Goal: Information Seeking & Learning: Learn about a topic

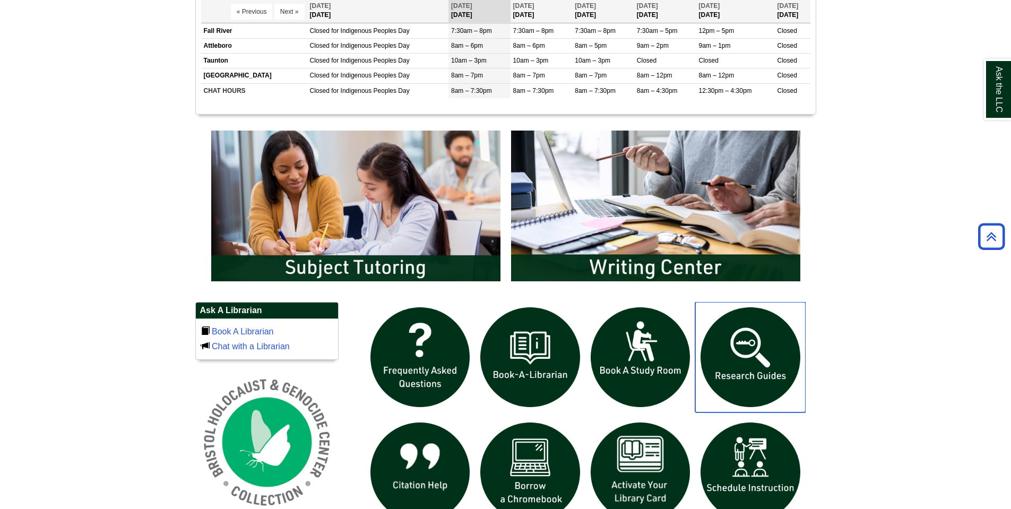
click at [748, 376] on img "slideshow" at bounding box center [750, 357] width 110 height 110
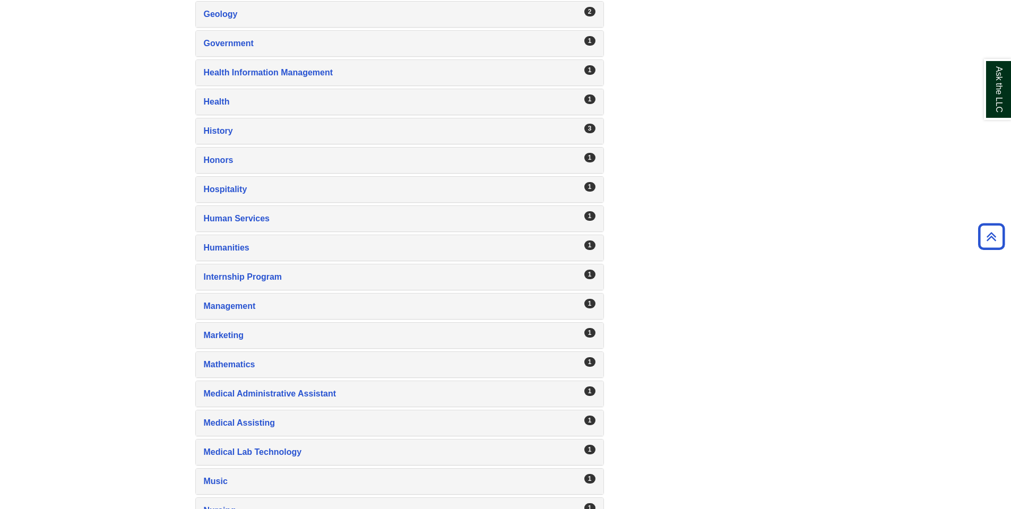
scroll to position [955, 0]
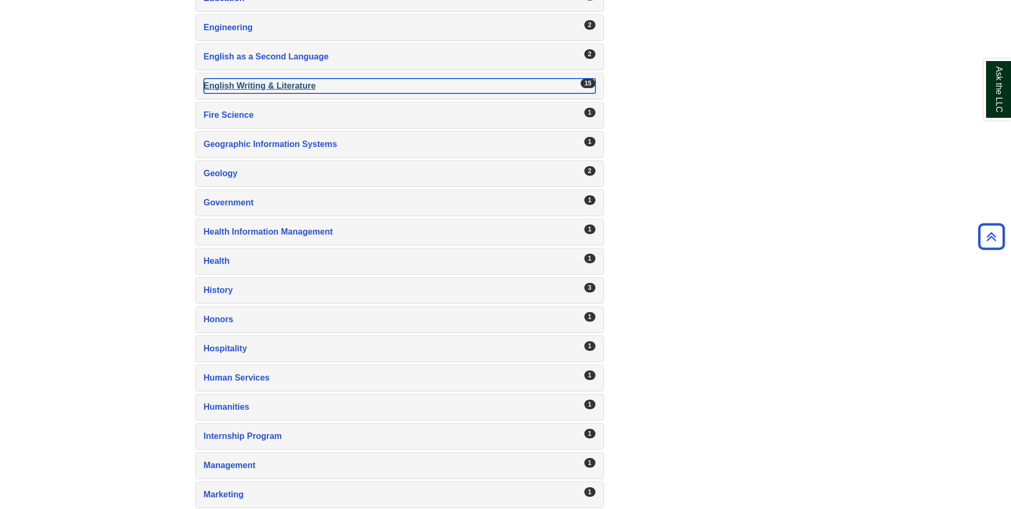
click at [255, 86] on div "English Writing & Literature , 15 guides" at bounding box center [400, 86] width 392 height 15
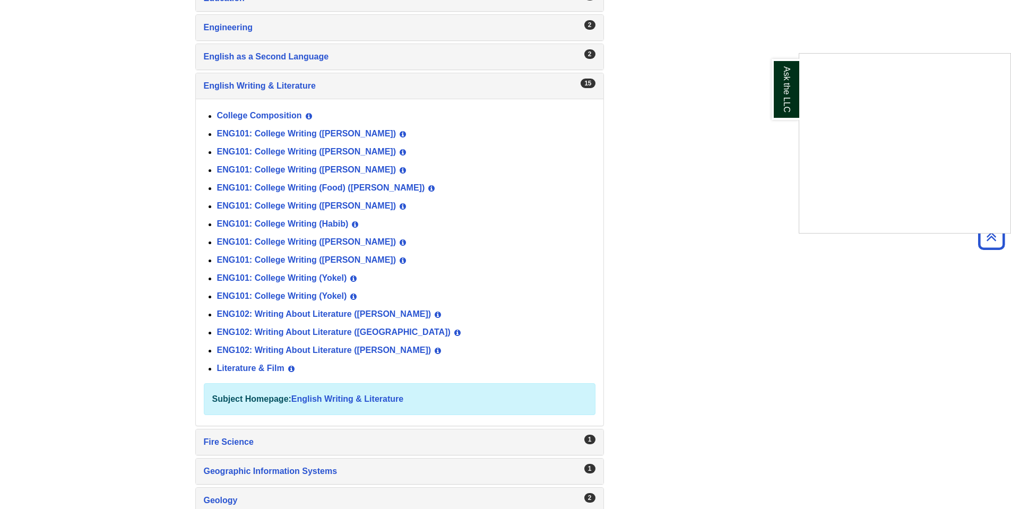
click at [304, 239] on div "Ask the LLC" at bounding box center [505, 254] width 1011 height 509
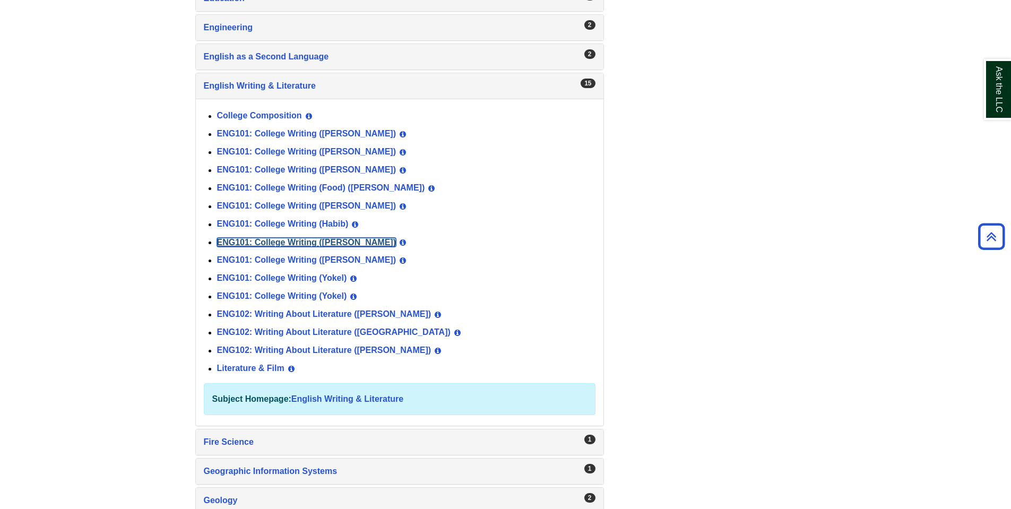
click at [303, 239] on link "ENG101: College Writing (Norris)" at bounding box center [306, 242] width 179 height 9
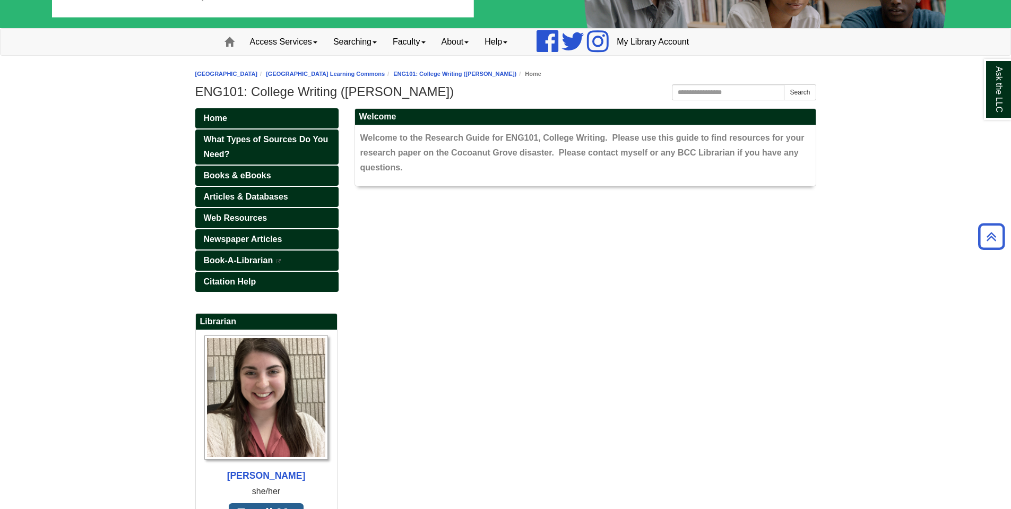
scroll to position [57, 0]
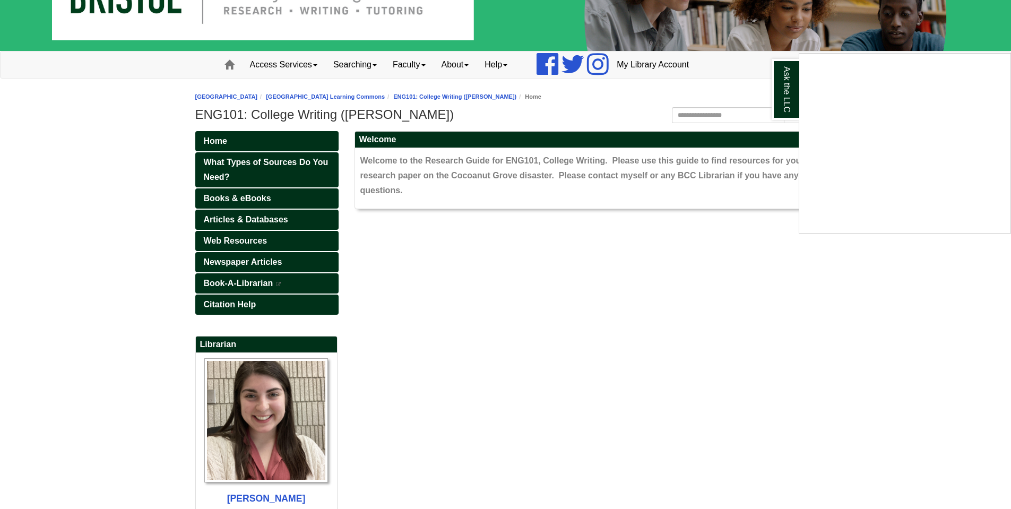
click at [47, 253] on div "Ask the LLC" at bounding box center [505, 254] width 1011 height 509
click at [264, 217] on span "Articles & Databases" at bounding box center [246, 219] width 84 height 9
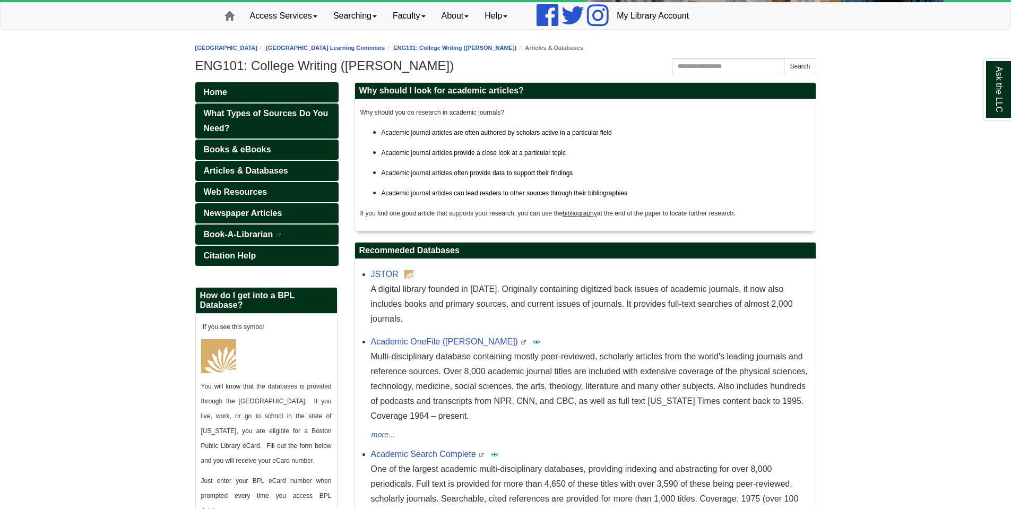
scroll to position [159, 0]
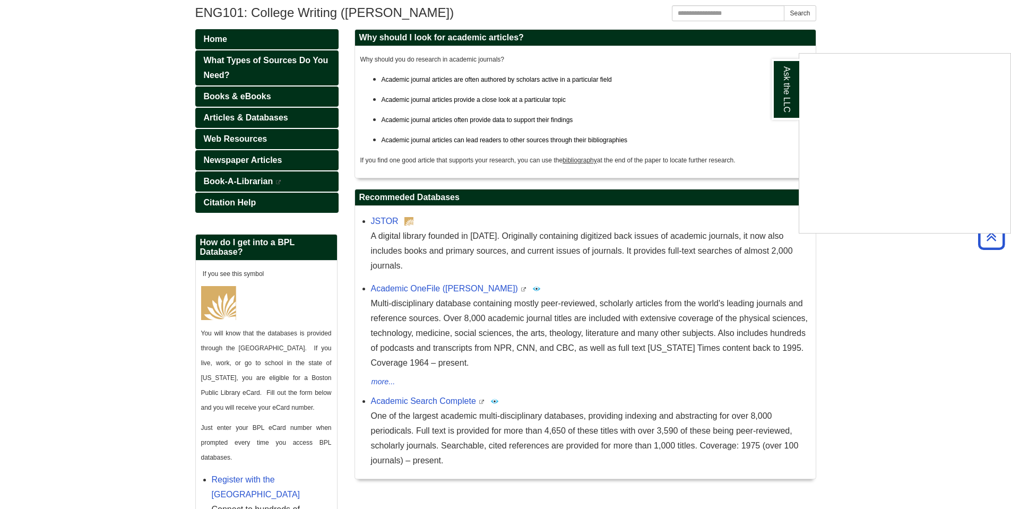
click at [426, 382] on div "Ask the LLC" at bounding box center [505, 254] width 1011 height 509
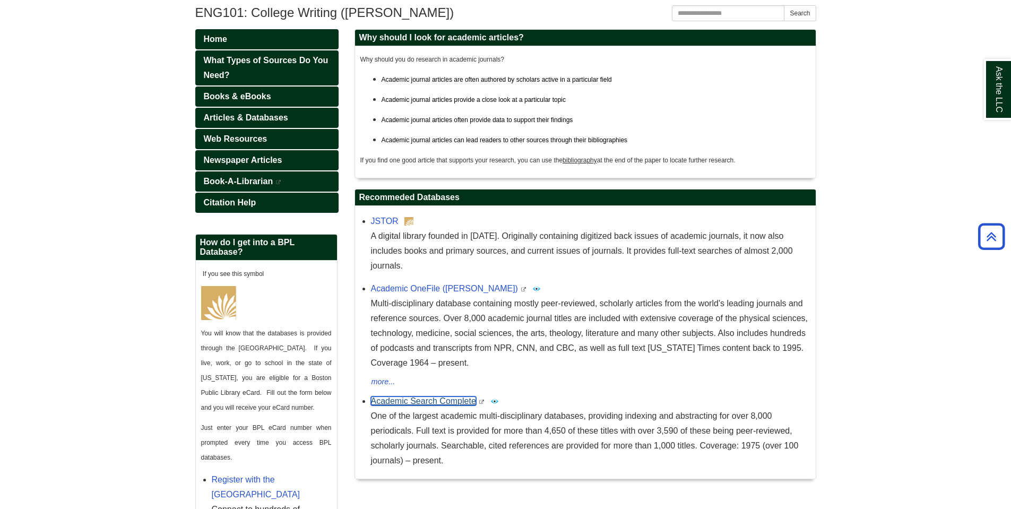
click at [423, 396] on link "Academic Search Complete" at bounding box center [423, 400] width 105 height 9
click at [246, 91] on link "Books & eBooks" at bounding box center [266, 96] width 143 height 20
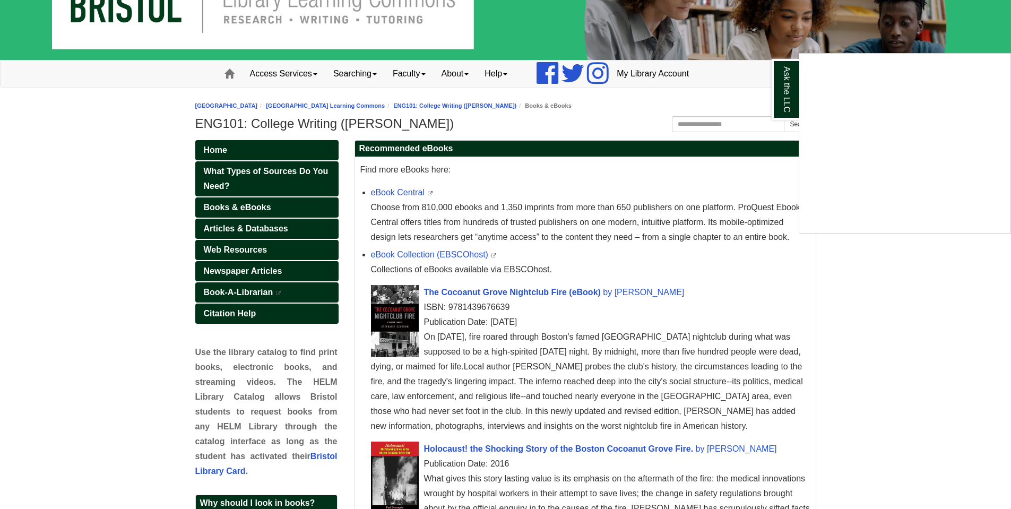
scroll to position [106, 0]
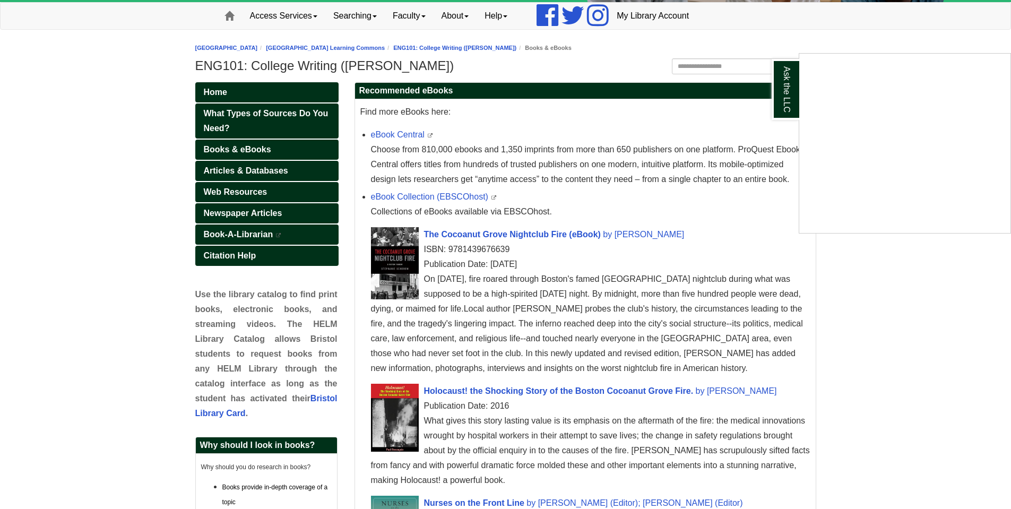
click at [881, 304] on div "Ask the LLC" at bounding box center [505, 254] width 1011 height 509
click at [401, 133] on link "eBook Central" at bounding box center [398, 134] width 54 height 9
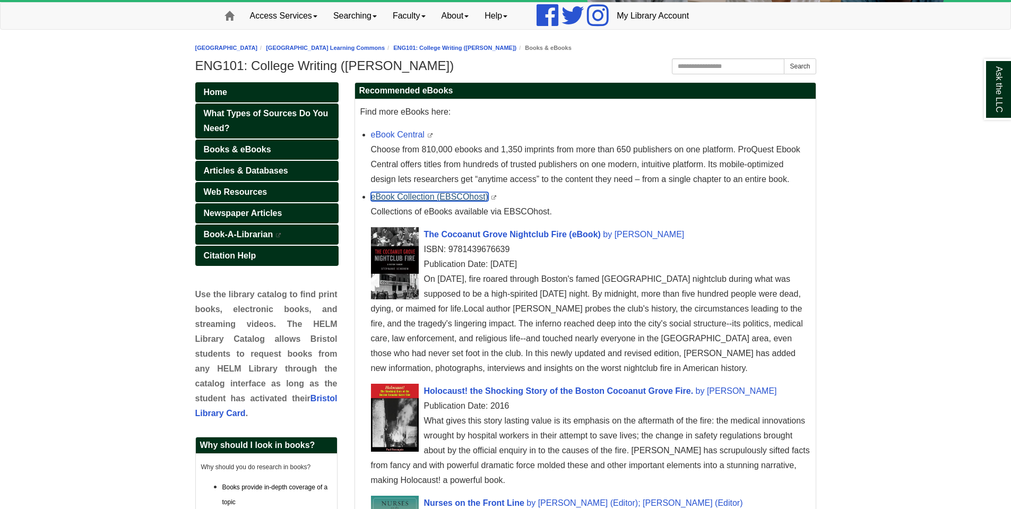
click at [450, 195] on link "eBook Collection (EBSCOhost)" at bounding box center [429, 196] width 117 height 9
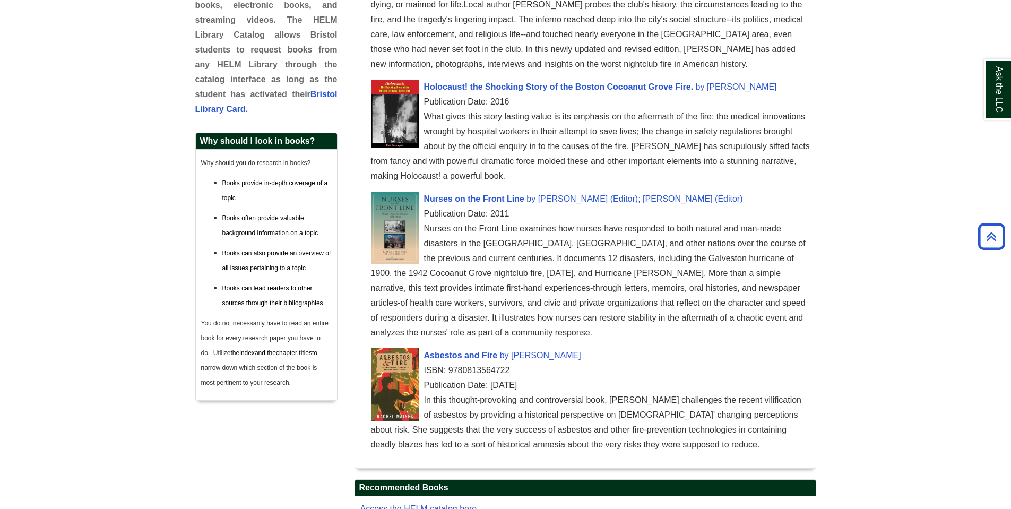
scroll to position [584, 0]
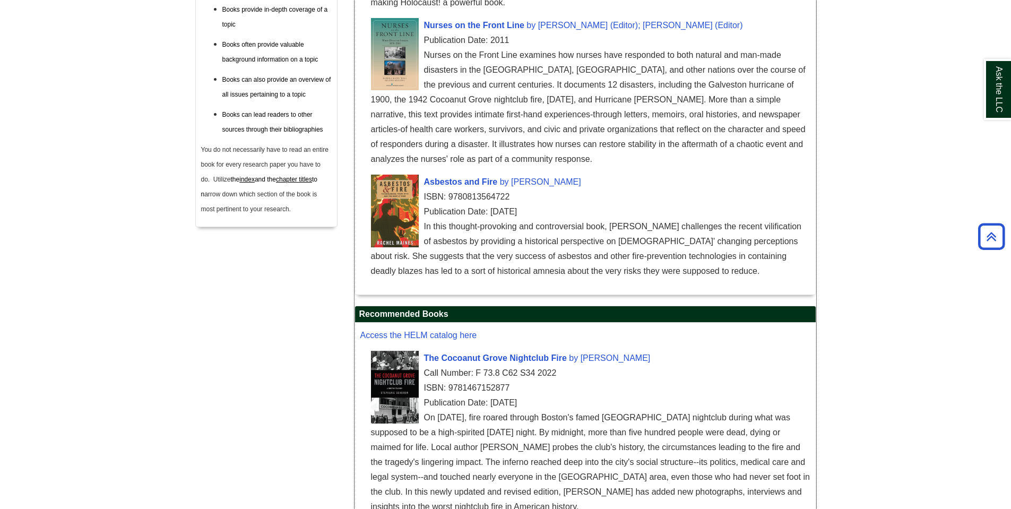
click at [538, 173] on li "Asbestos and Fire by Rachel Maines ISBN: 9780813564722 Publication Date: 2013-0…" at bounding box center [590, 228] width 439 height 112
click at [518, 181] on span "Rachel Maines" at bounding box center [546, 181] width 70 height 9
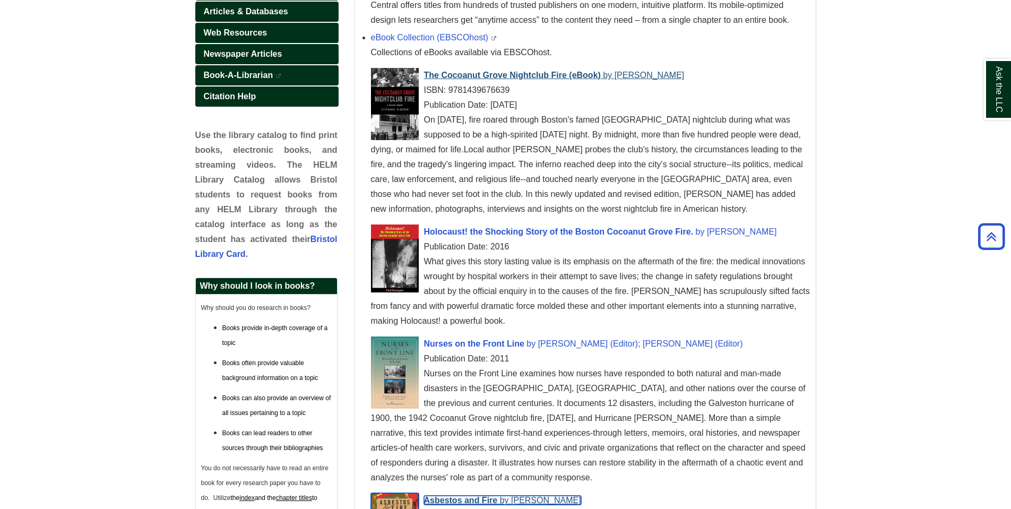
scroll to position [262, 0]
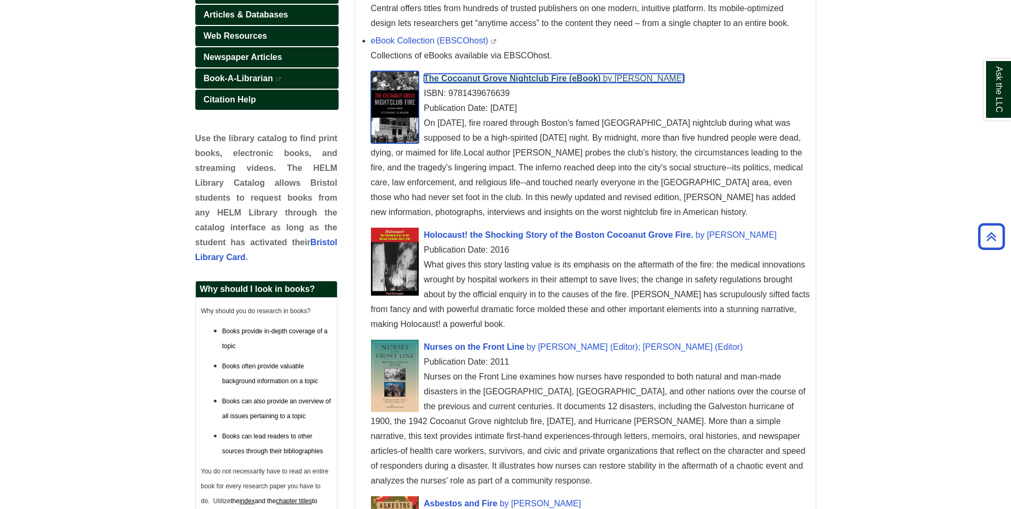
click at [530, 81] on span "The Cocoanut Grove Nightclub Fire (eBook)" at bounding box center [512, 78] width 177 height 9
click at [546, 77] on span "The Cocoanut Grove Nightclub Fire (eBook)" at bounding box center [512, 78] width 177 height 9
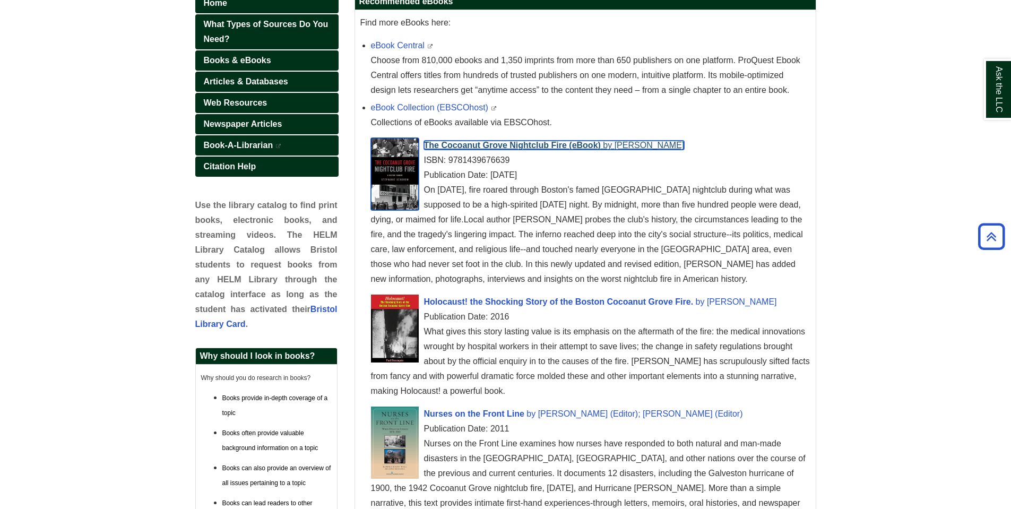
scroll to position [103, 0]
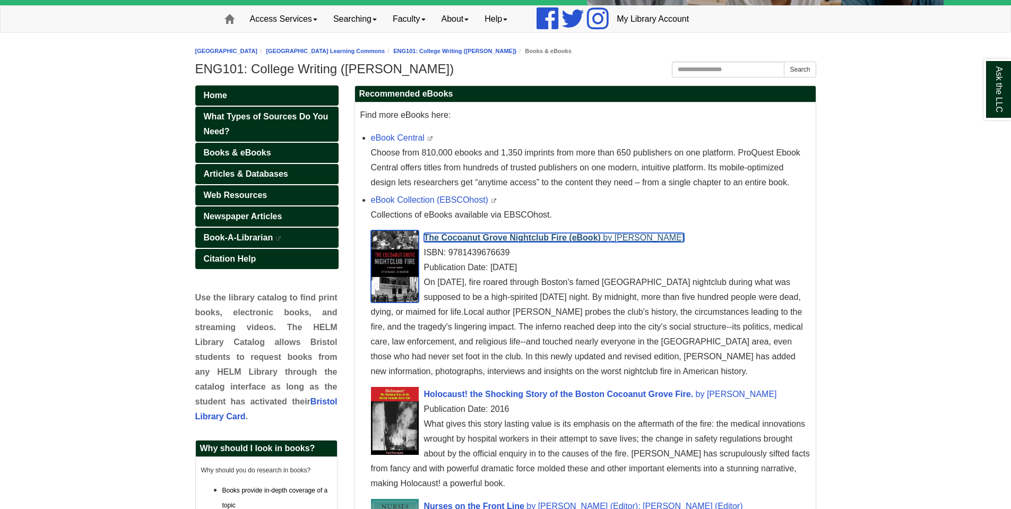
click at [533, 238] on span "The Cocoanut Grove Nightclub Fire (eBook)" at bounding box center [512, 237] width 177 height 9
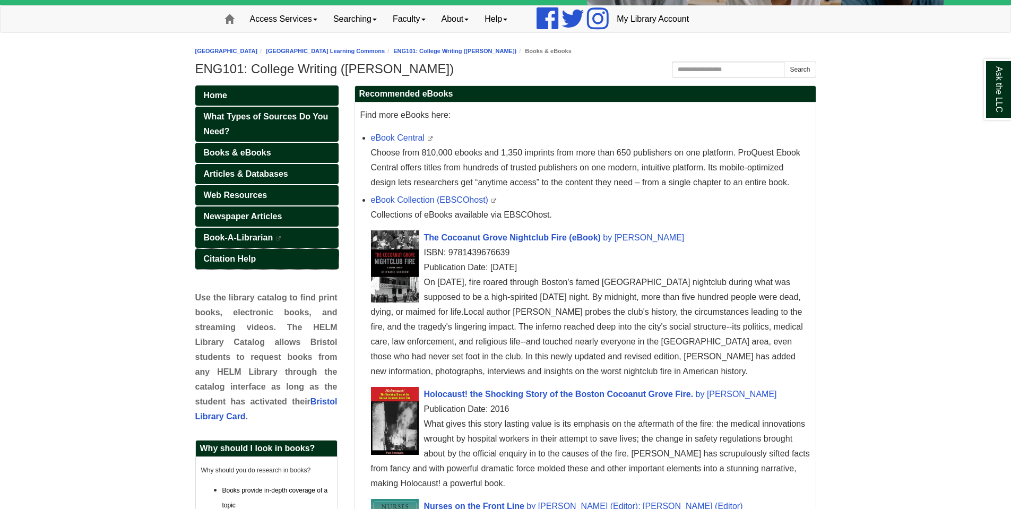
click at [238, 256] on span "Citation Help" at bounding box center [230, 258] width 53 height 9
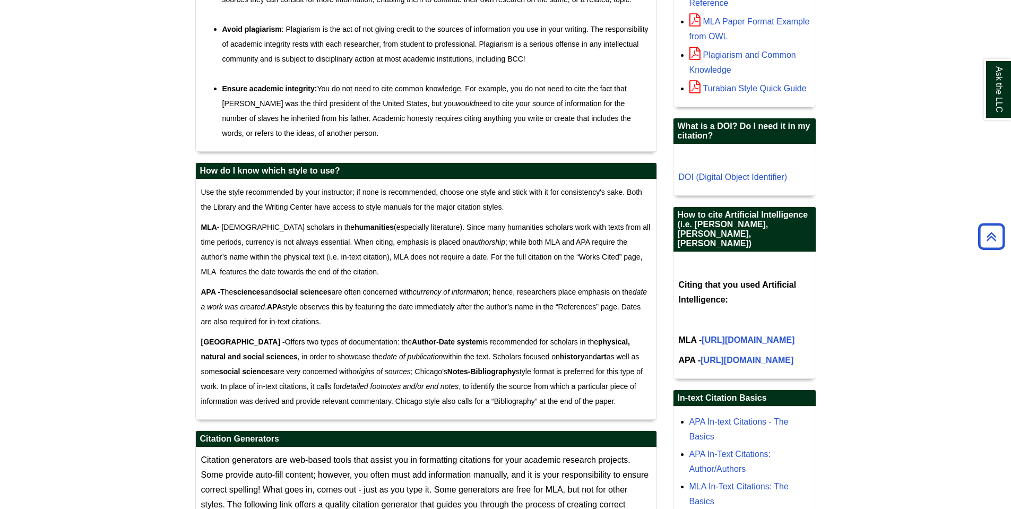
scroll to position [637, 0]
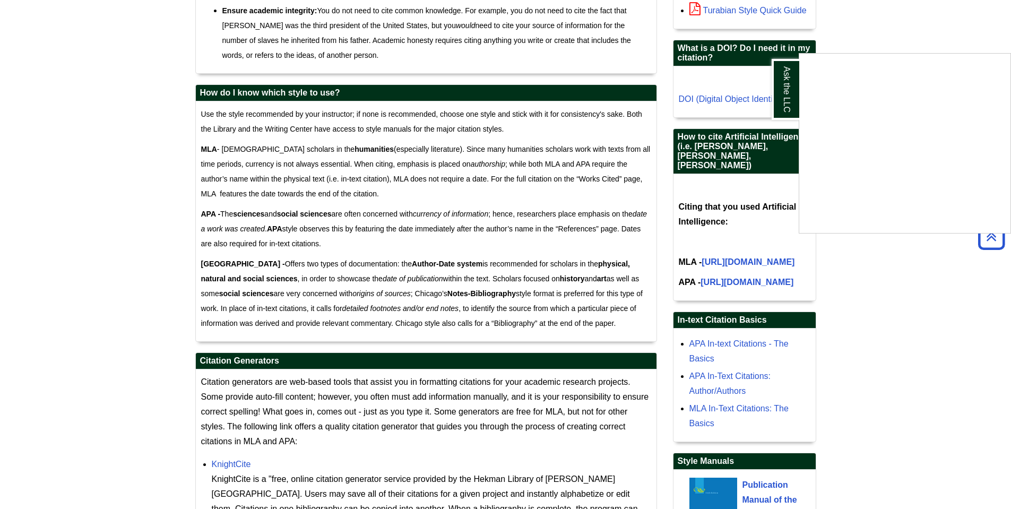
click at [368, 236] on div "Ask the LLC" at bounding box center [505, 254] width 1011 height 509
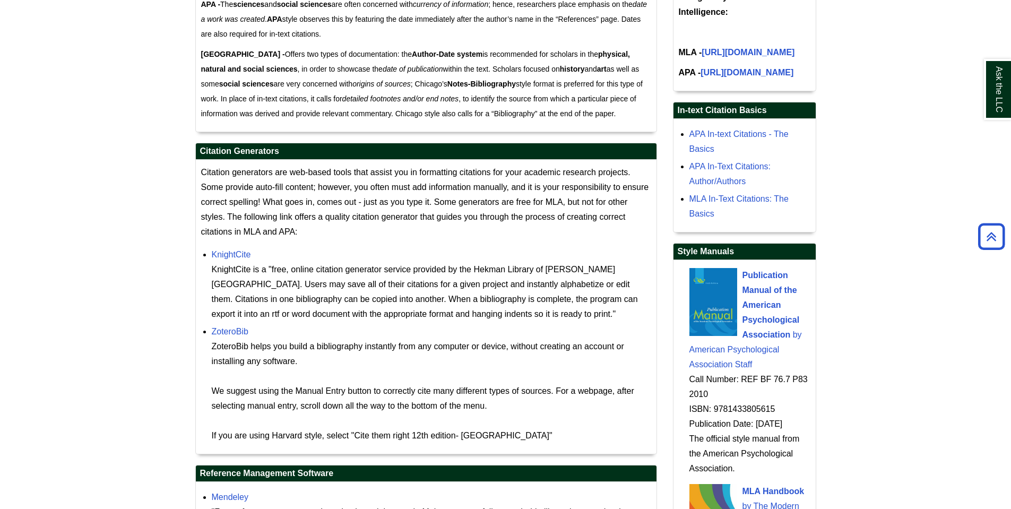
scroll to position [849, 0]
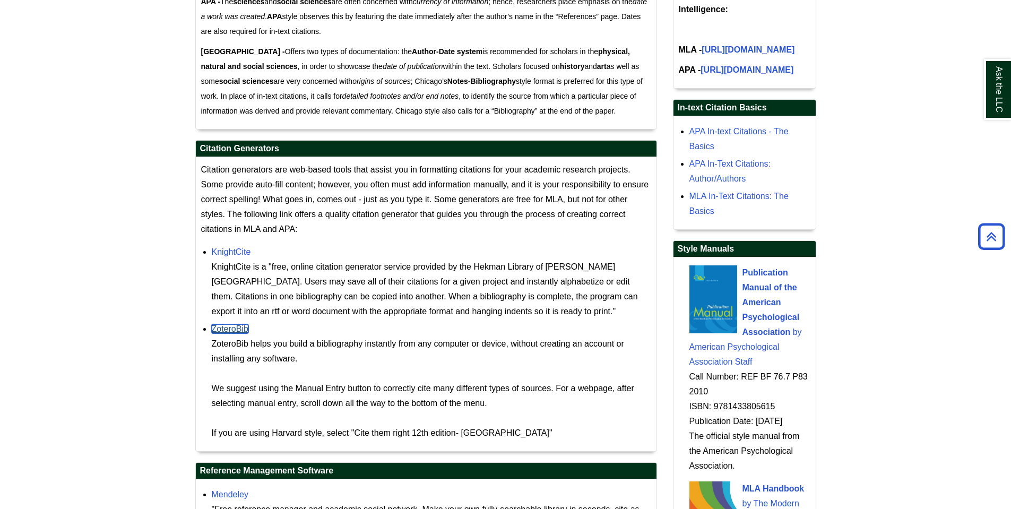
click at [234, 329] on link "ZoteroBib" at bounding box center [230, 328] width 37 height 9
